Goal: Find specific page/section: Find specific page/section

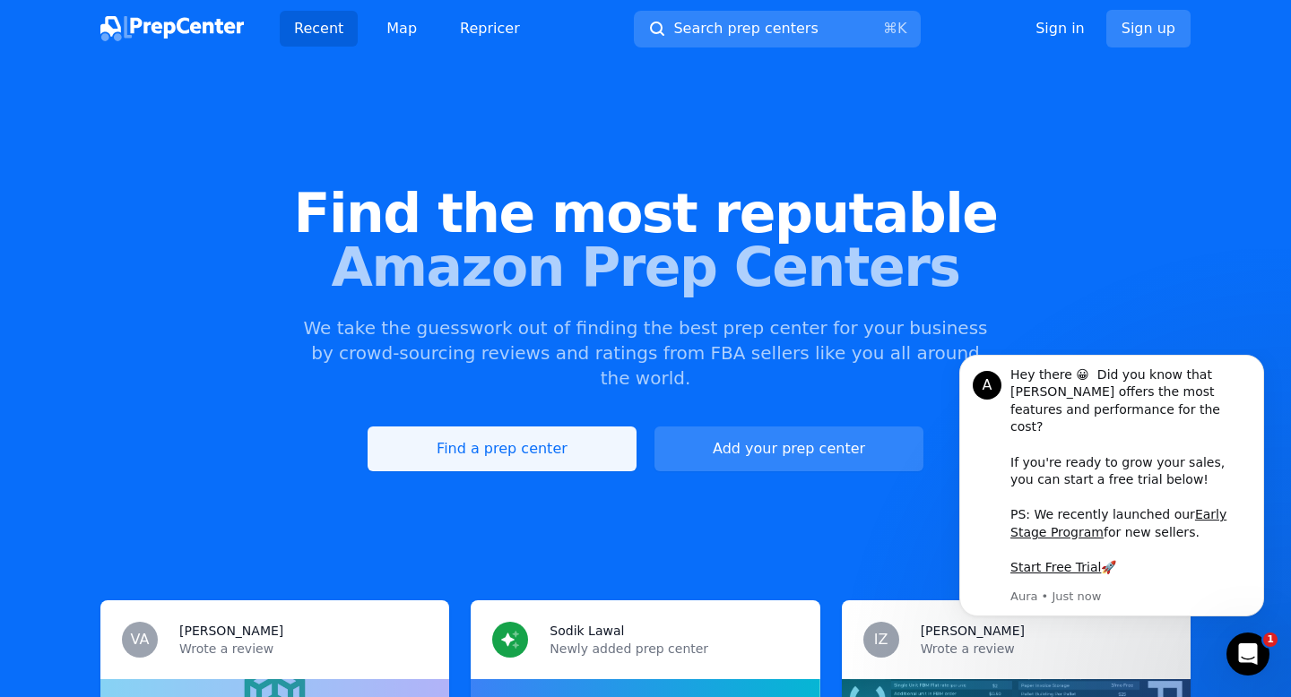
click at [548, 427] on link "Find a prep center" at bounding box center [501, 449] width 269 height 45
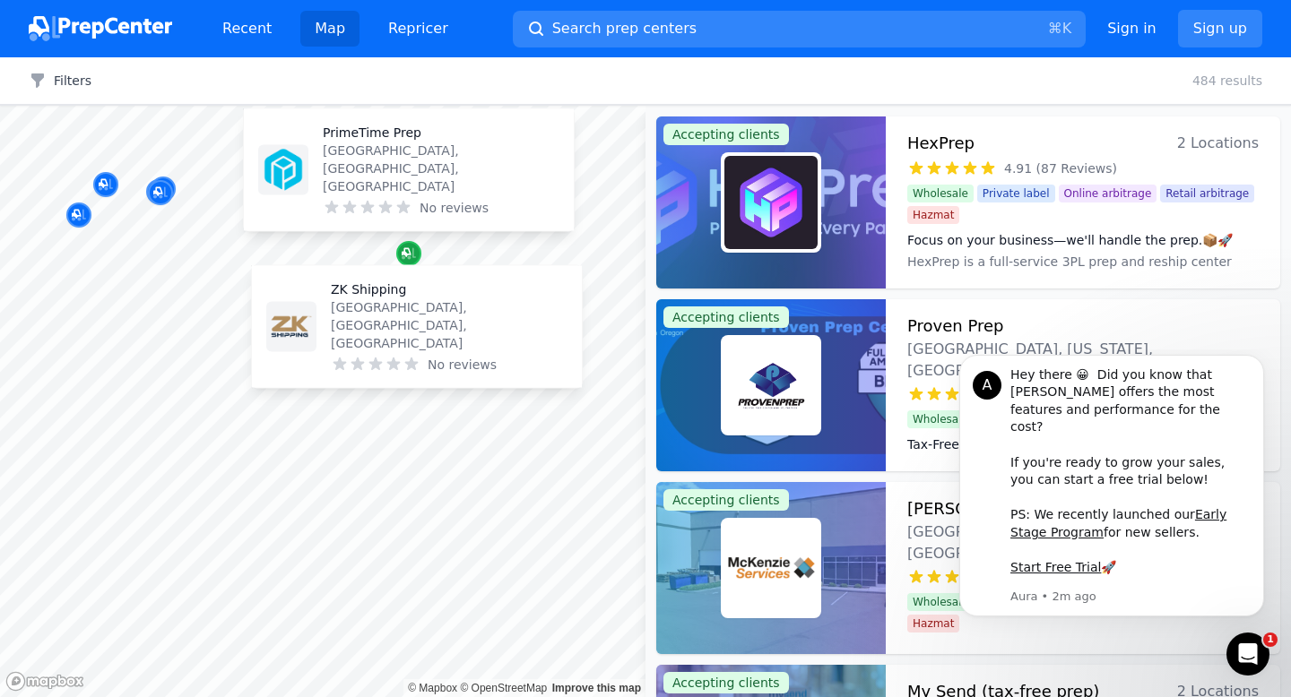
click at [407, 254] on icon "Map marker" at bounding box center [405, 252] width 9 height 9
click at [414, 258] on icon "Map marker" at bounding box center [408, 254] width 14 height 18
click at [412, 256] on icon "Map marker" at bounding box center [408, 254] width 14 height 12
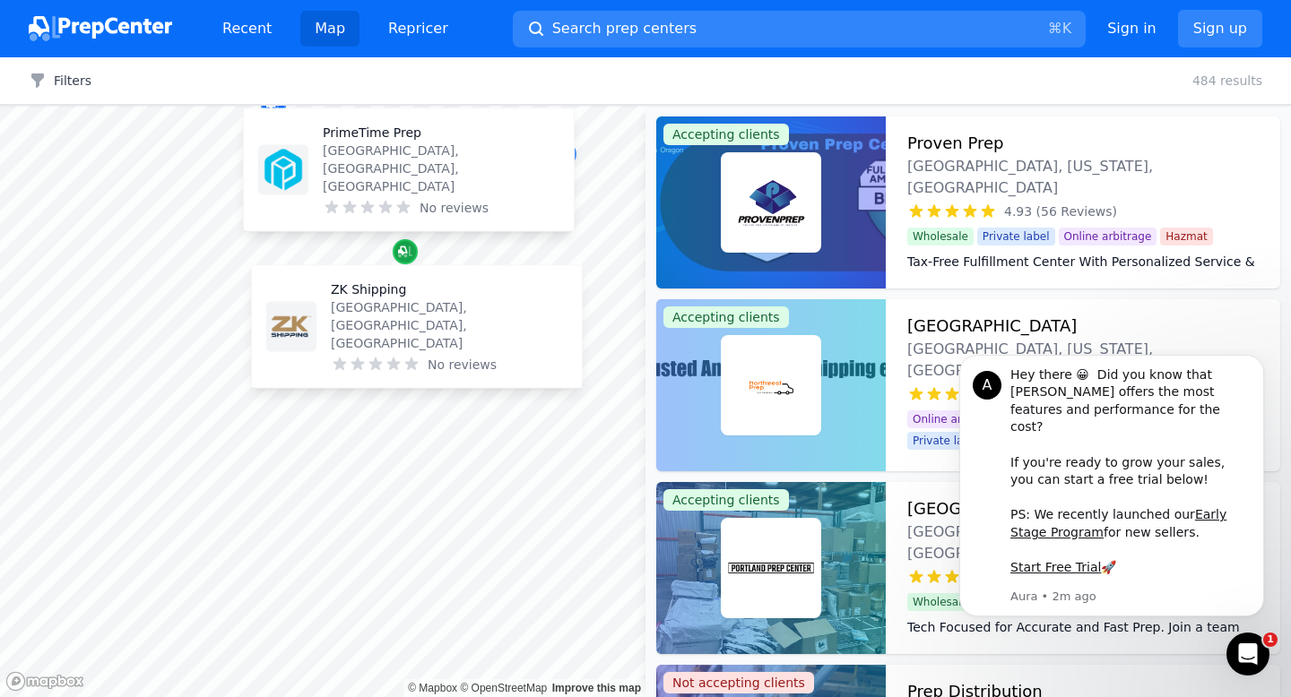
click at [408, 250] on icon "Map marker" at bounding box center [405, 252] width 14 height 18
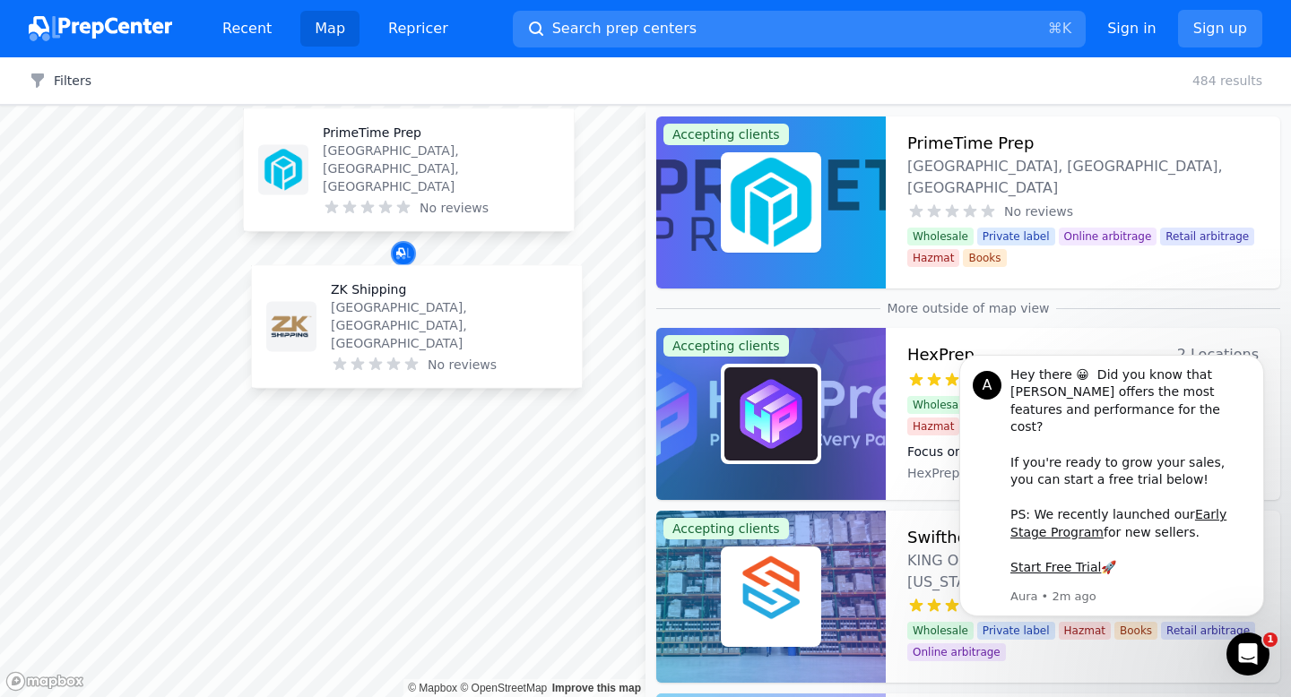
click at [368, 181] on p "[GEOGRAPHIC_DATA], [GEOGRAPHIC_DATA], [GEOGRAPHIC_DATA]" at bounding box center [441, 169] width 237 height 54
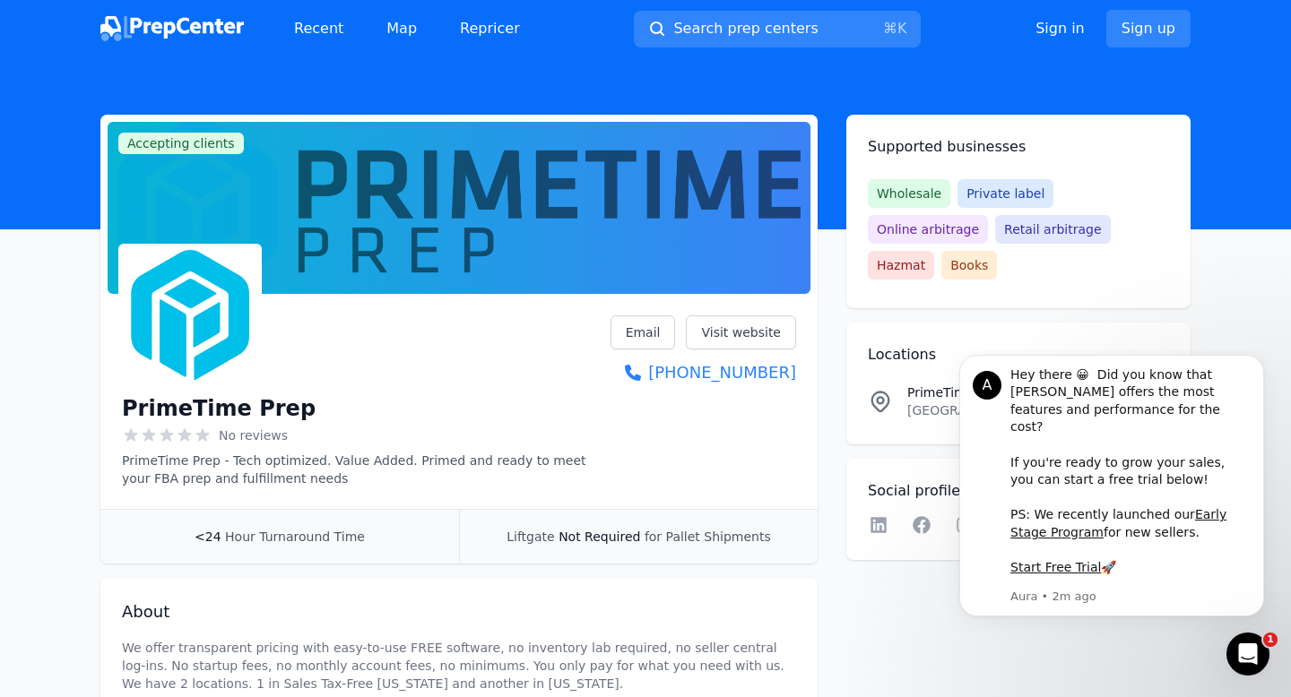
scroll to position [18, 0]
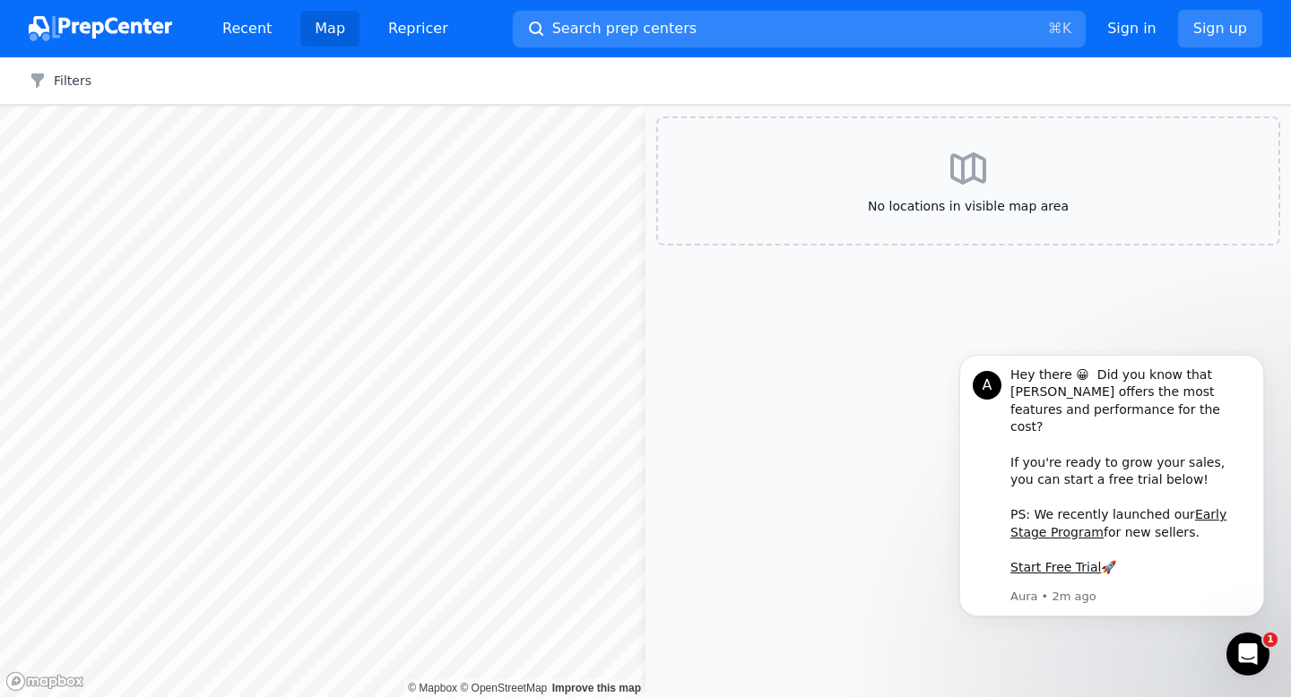
click at [334, 0] on html "Recent Map Repricer Search prep centers ⌘ K Open main menu Sign in Sign up Filt…" at bounding box center [645, 348] width 1291 height 697
